Goal: Task Accomplishment & Management: Manage account settings

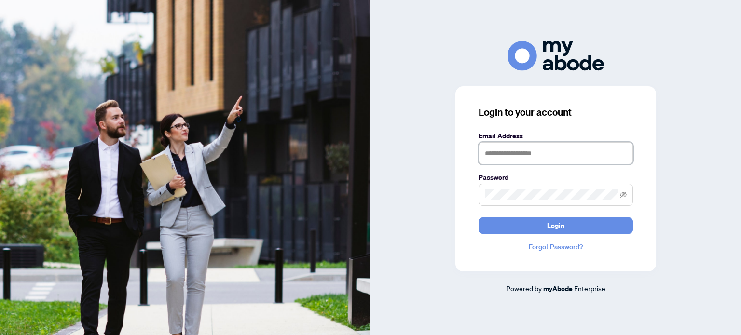
click at [527, 151] on input "text" at bounding box center [556, 153] width 154 height 22
type input "**********"
click at [534, 206] on span at bounding box center [556, 195] width 154 height 22
click at [479, 218] on button "Login" at bounding box center [556, 226] width 154 height 16
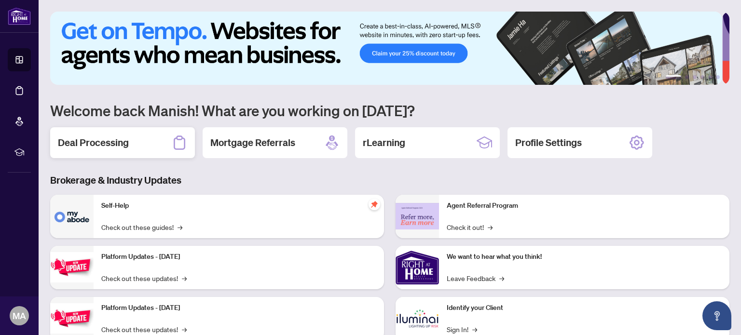
click at [121, 143] on h2 "Deal Processing" at bounding box center [93, 143] width 71 height 14
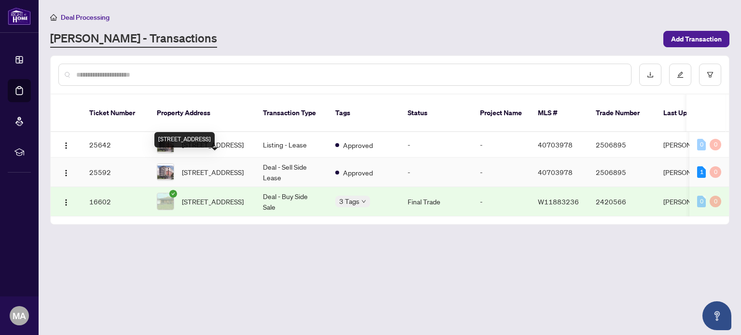
click at [205, 167] on span "[STREET_ADDRESS]" at bounding box center [213, 172] width 62 height 11
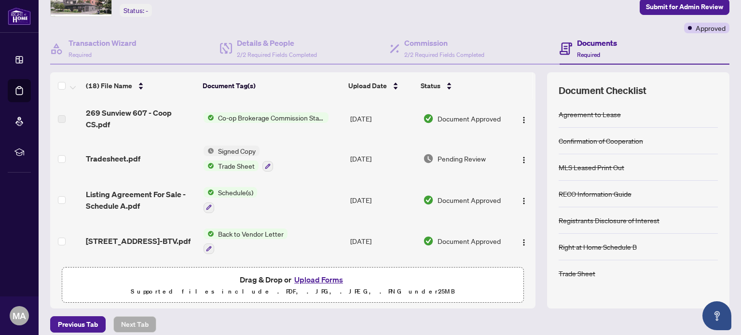
scroll to position [68, 0]
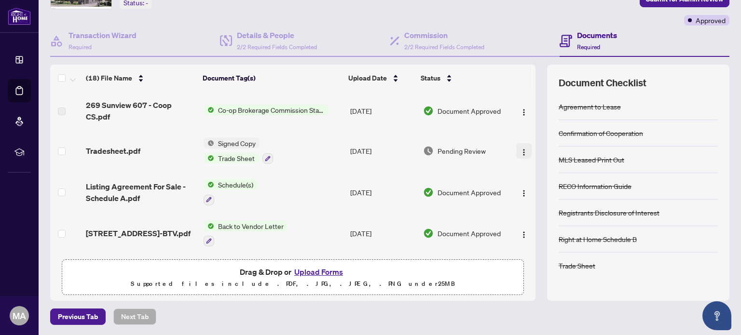
click at [520, 146] on span "button" at bounding box center [524, 151] width 8 height 11
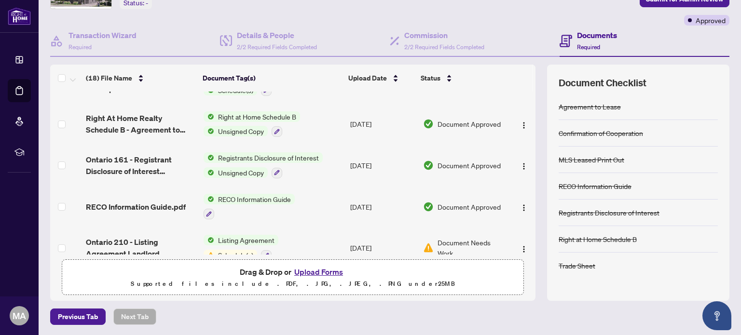
scroll to position [569, 0]
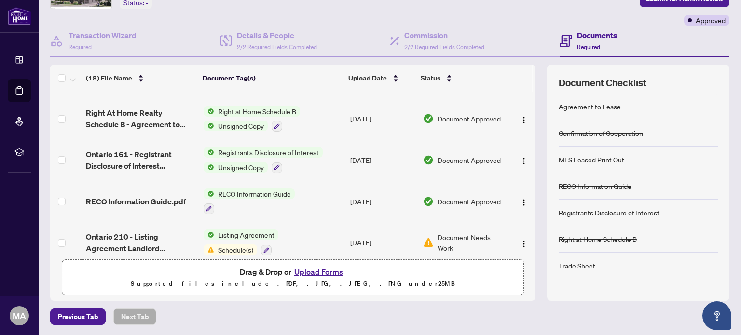
click at [441, 232] on span "Document Needs Work" at bounding box center [472, 242] width 69 height 21
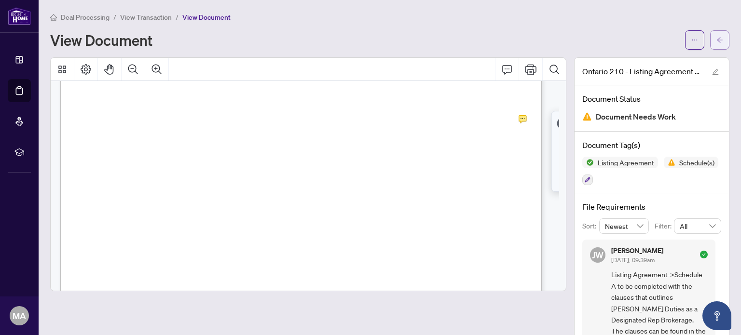
click at [717, 40] on icon "arrow-left" at bounding box center [720, 40] width 7 height 7
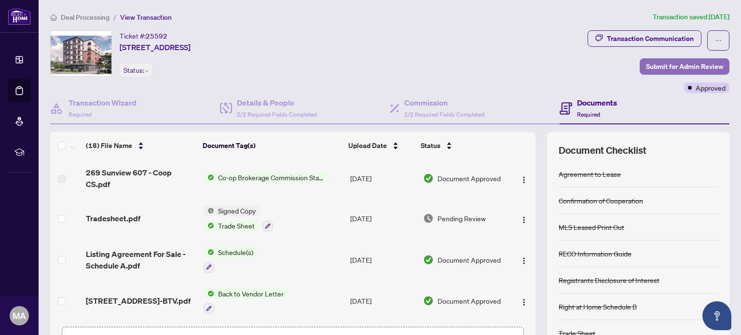
click at [680, 63] on span "Submit for Admin Review" at bounding box center [684, 66] width 77 height 15
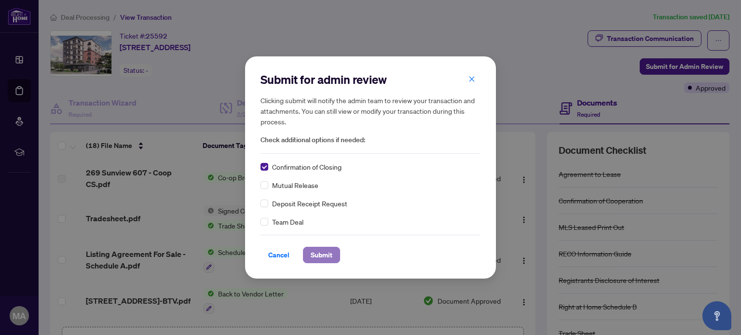
click at [320, 255] on span "Submit" at bounding box center [322, 255] width 22 height 15
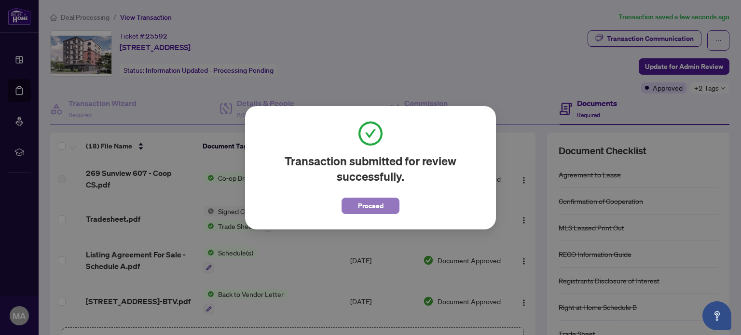
click at [365, 205] on span "Proceed" at bounding box center [371, 205] width 26 height 15
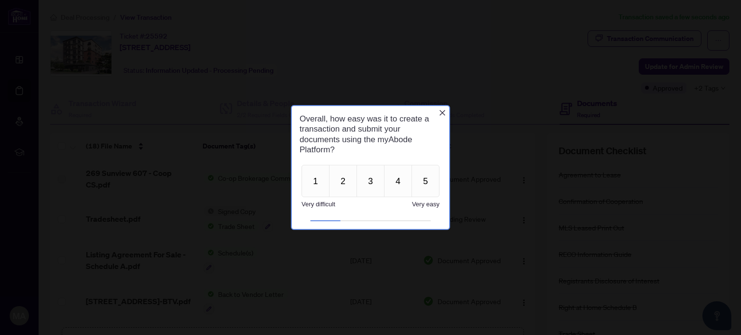
click at [442, 111] on icon "Close button" at bounding box center [443, 113] width 6 height 6
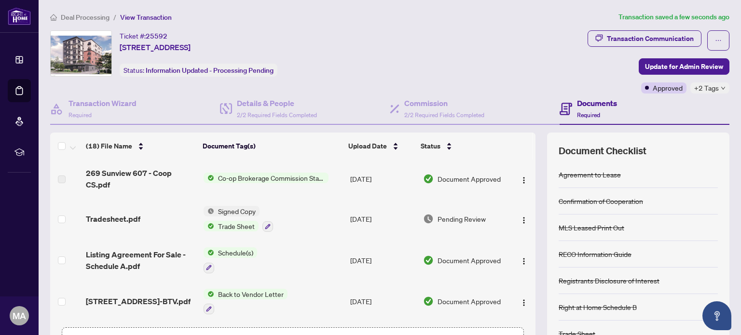
click at [721, 86] on icon "down" at bounding box center [723, 88] width 5 height 5
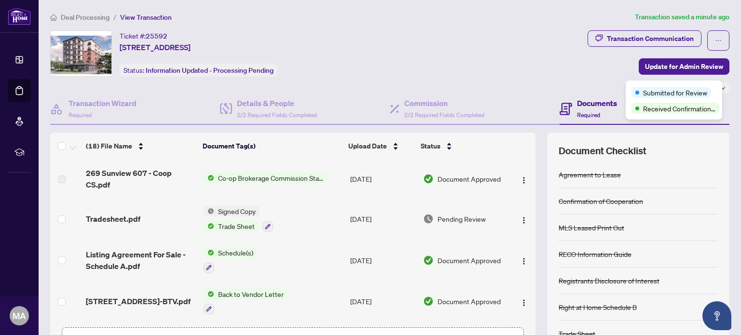
click at [507, 46] on div "Ticket #: 25592 [STREET_ADDRESS] Status: Information Updated - Processing Pendi…" at bounding box center [317, 53] width 534 height 46
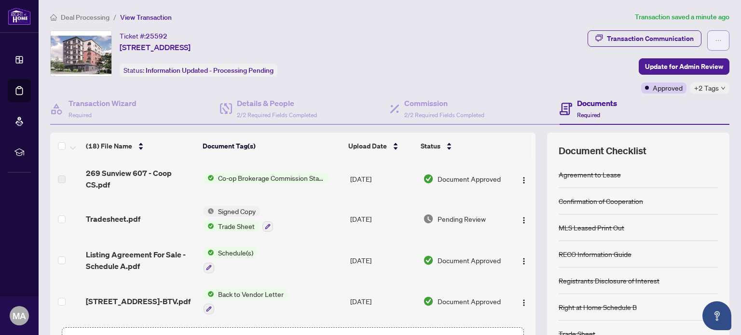
click at [715, 39] on icon "ellipsis" at bounding box center [718, 40] width 7 height 7
click at [502, 53] on div "Ticket #: 25592 [STREET_ADDRESS] Status: Information Updated - Processing Pendi…" at bounding box center [317, 53] width 534 height 46
